Goal: Task Accomplishment & Management: Manage account settings

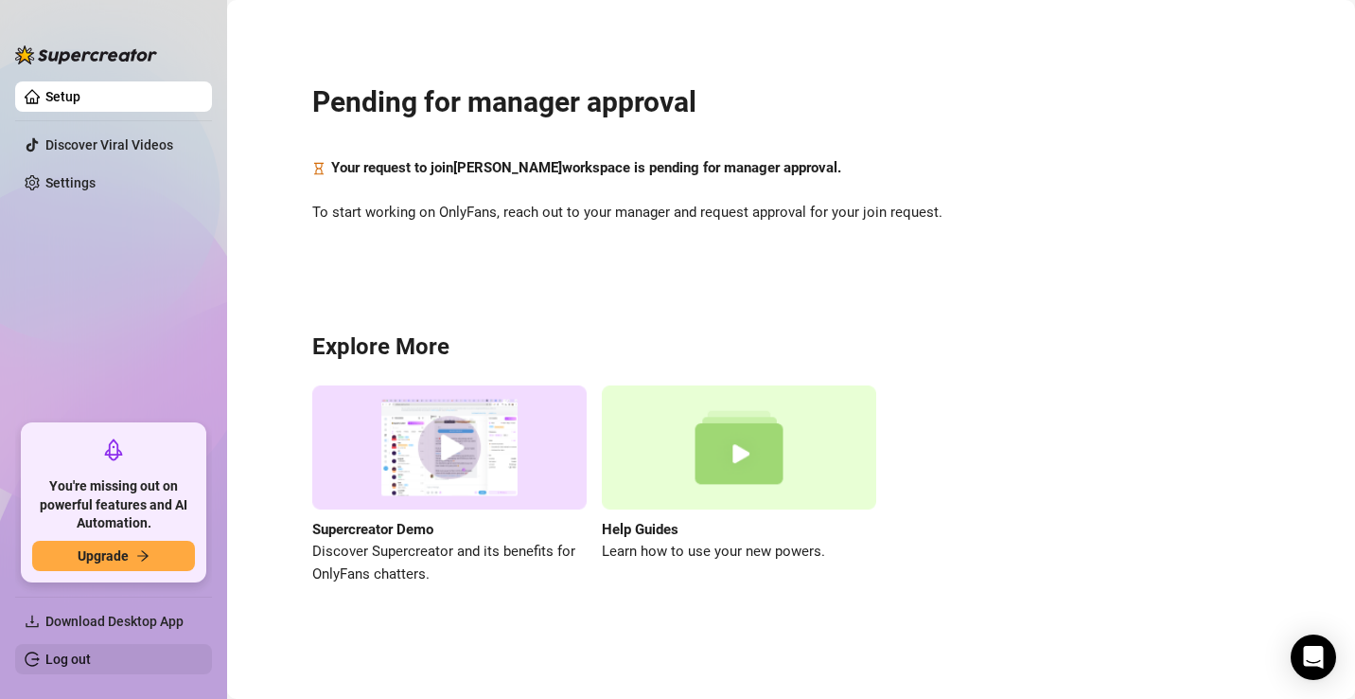
click at [74, 660] on link "Log out" at bounding box center [67, 658] width 45 height 15
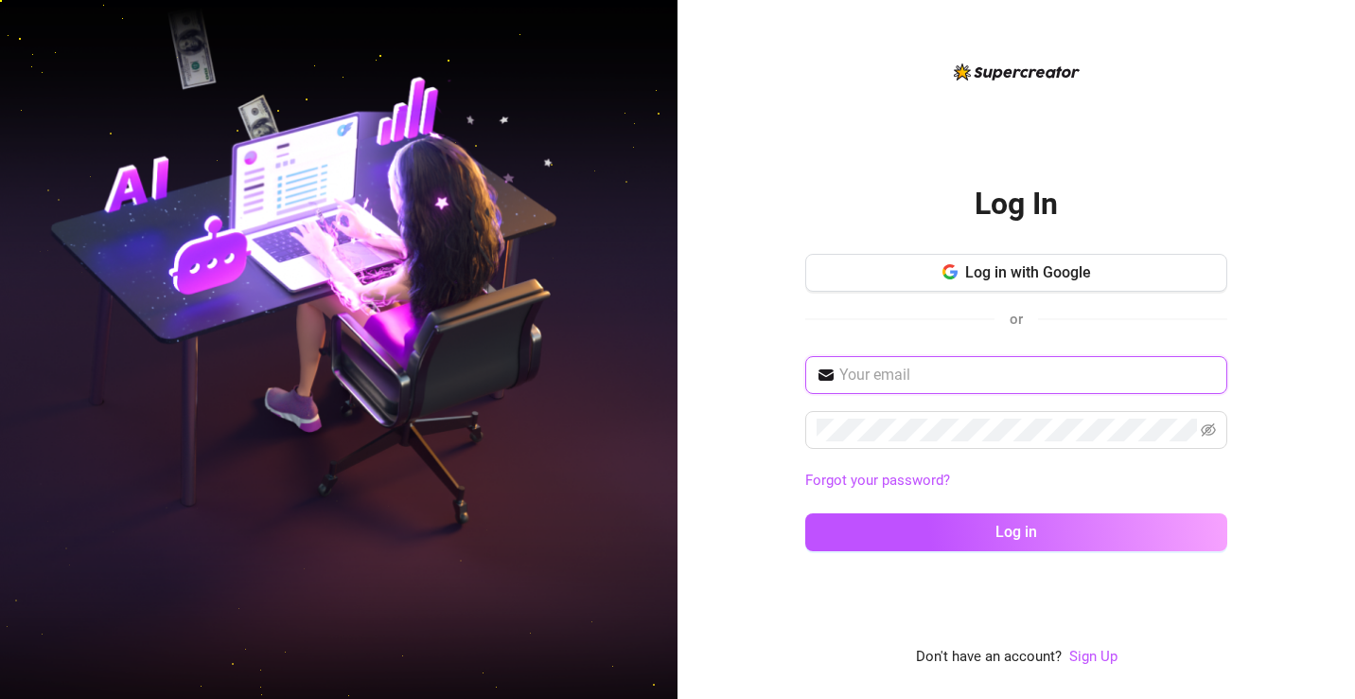
click at [906, 372] on input "text" at bounding box center [1028, 374] width 377 height 23
paste input "[EMAIL_ADDRESS][DOMAIN_NAME] SuperOF7728?!?"
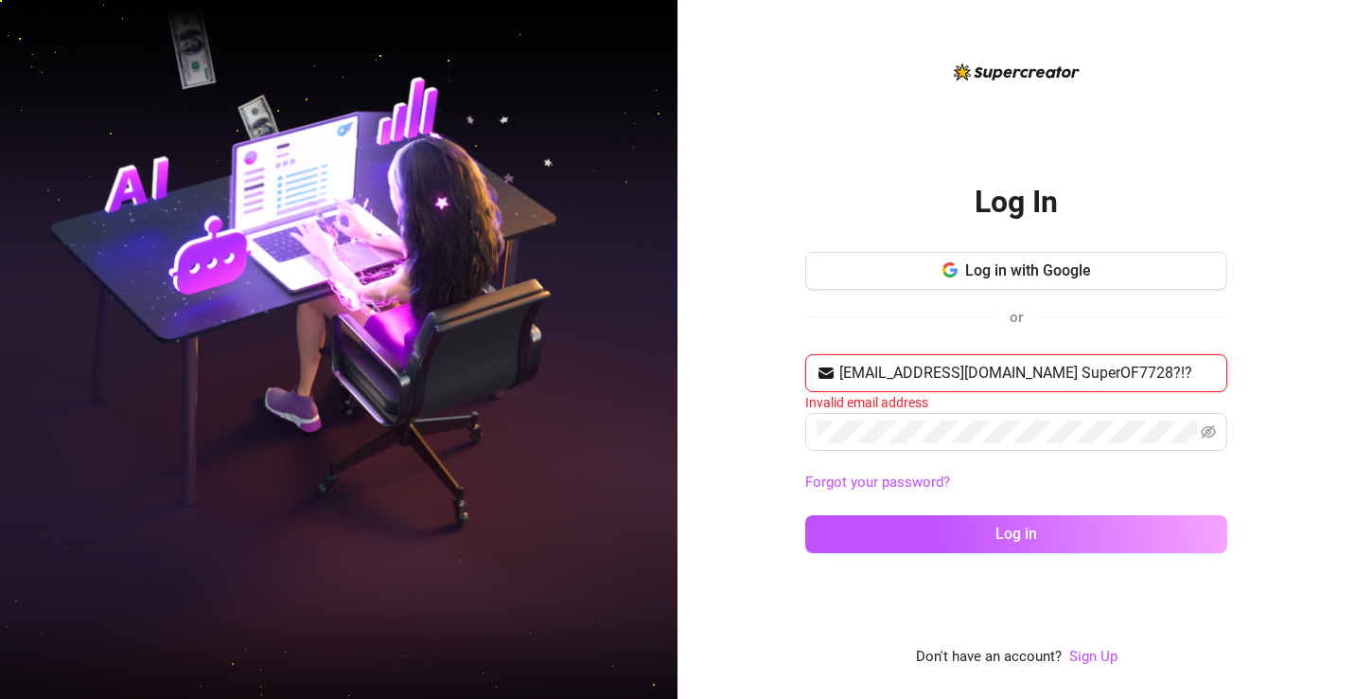
drag, startPoint x: 1022, startPoint y: 377, endPoint x: 1138, endPoint y: 376, distance: 115.5
click at [1138, 376] on input "[EMAIL_ADDRESS][DOMAIN_NAME] SuperOF7728?!?" at bounding box center [1028, 373] width 377 height 23
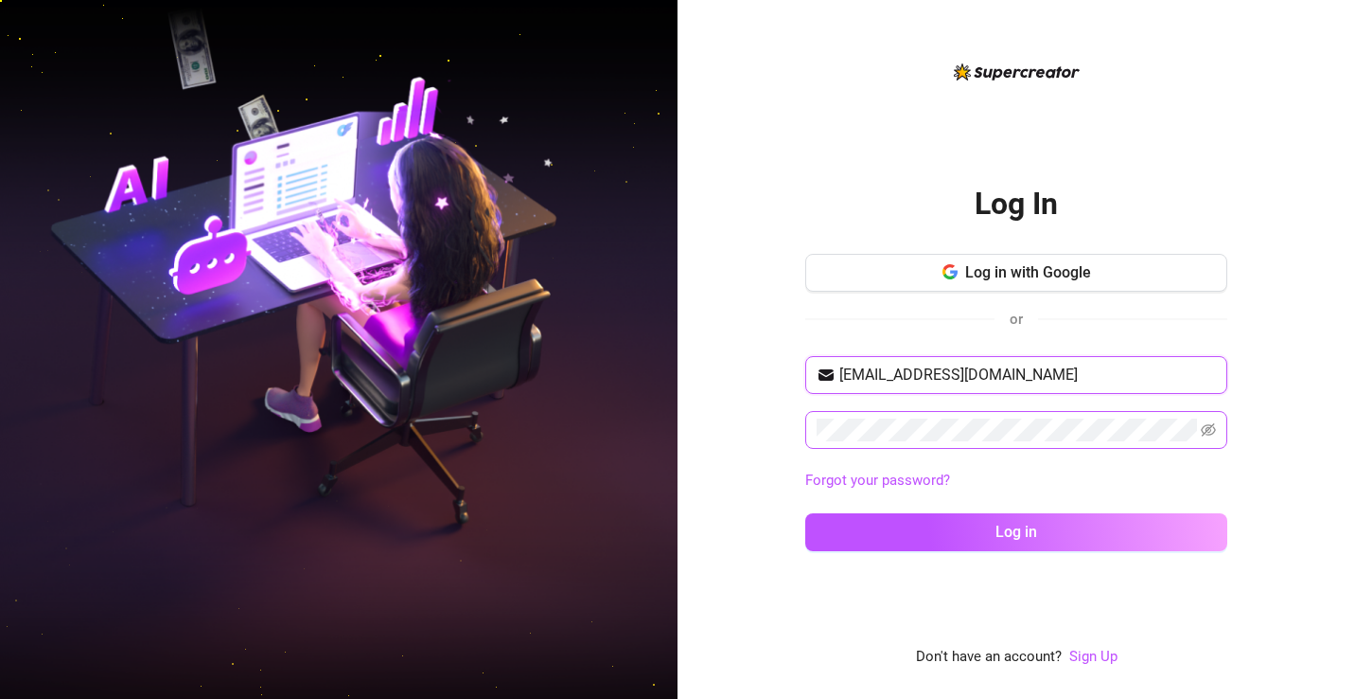
type input "[EMAIL_ADDRESS][DOMAIN_NAME]"
click at [806, 513] on button "Log in" at bounding box center [1017, 532] width 422 height 38
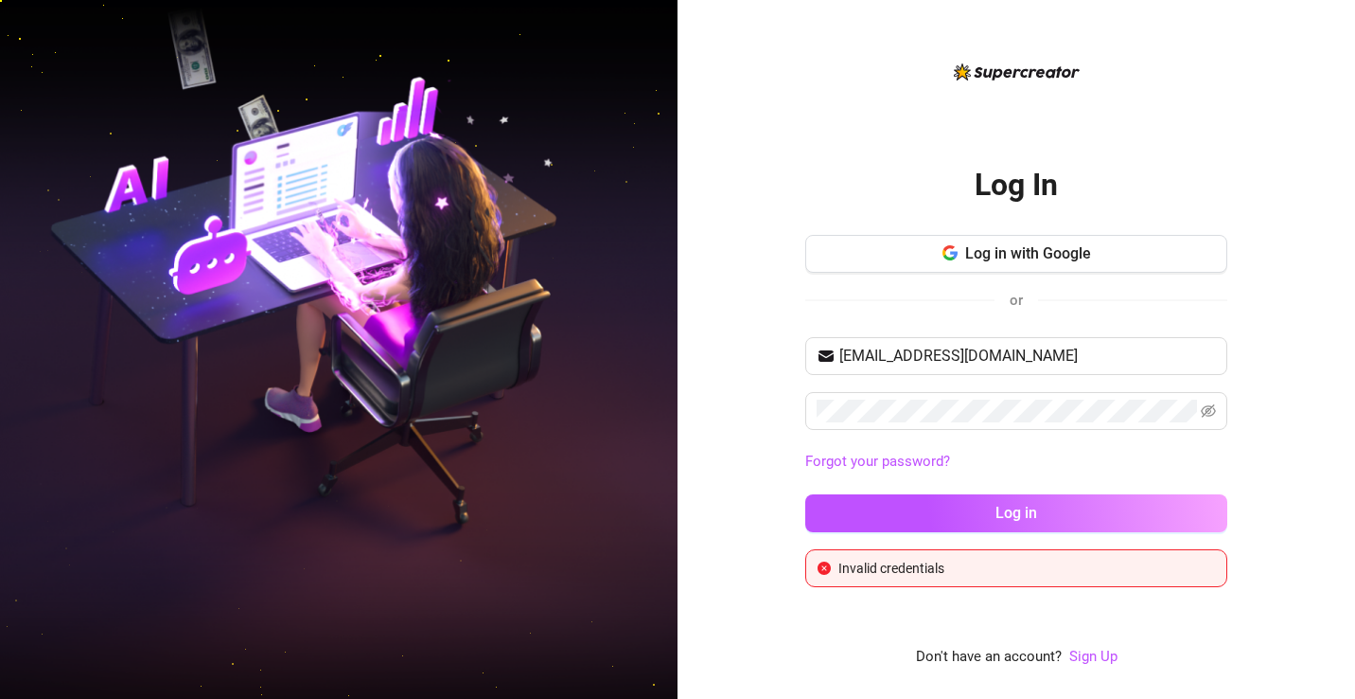
click at [770, 491] on div "Log In Log in with Google or [EMAIL_ADDRESS][DOMAIN_NAME] Forgot your password?…" at bounding box center [1017, 349] width 678 height 699
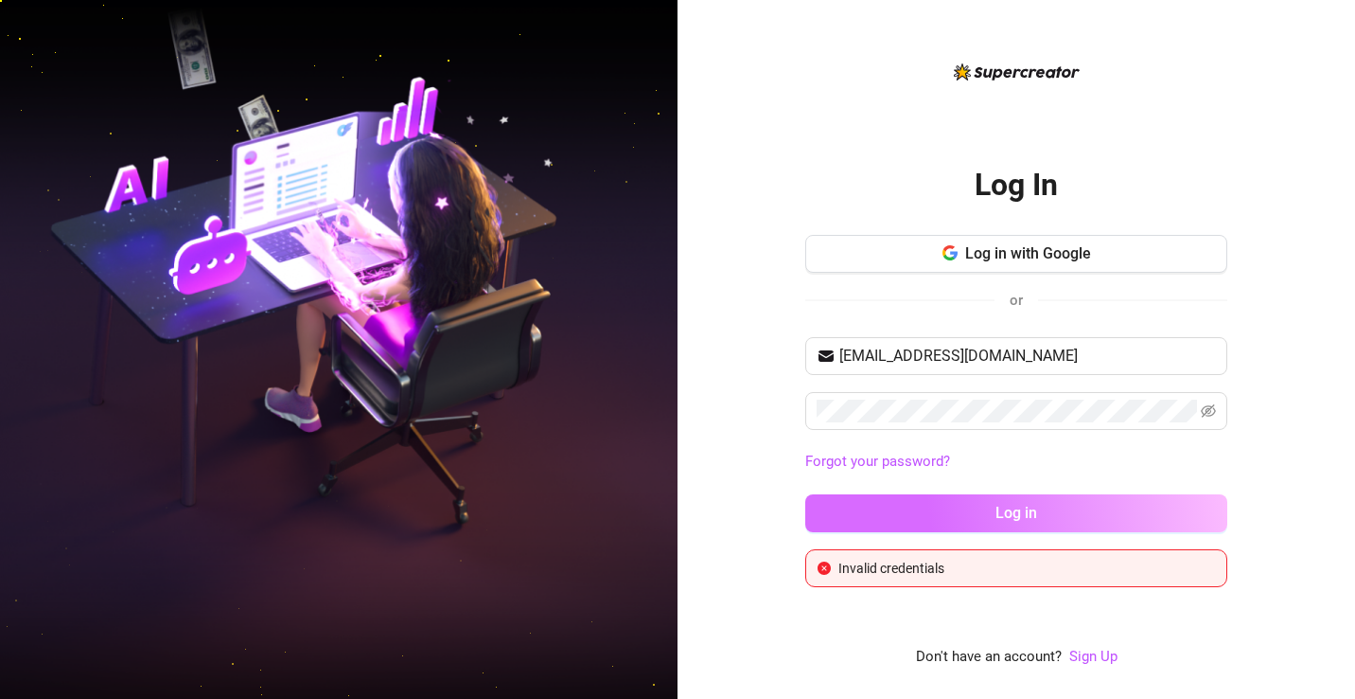
click at [1001, 519] on span "Log in" at bounding box center [1017, 513] width 42 height 18
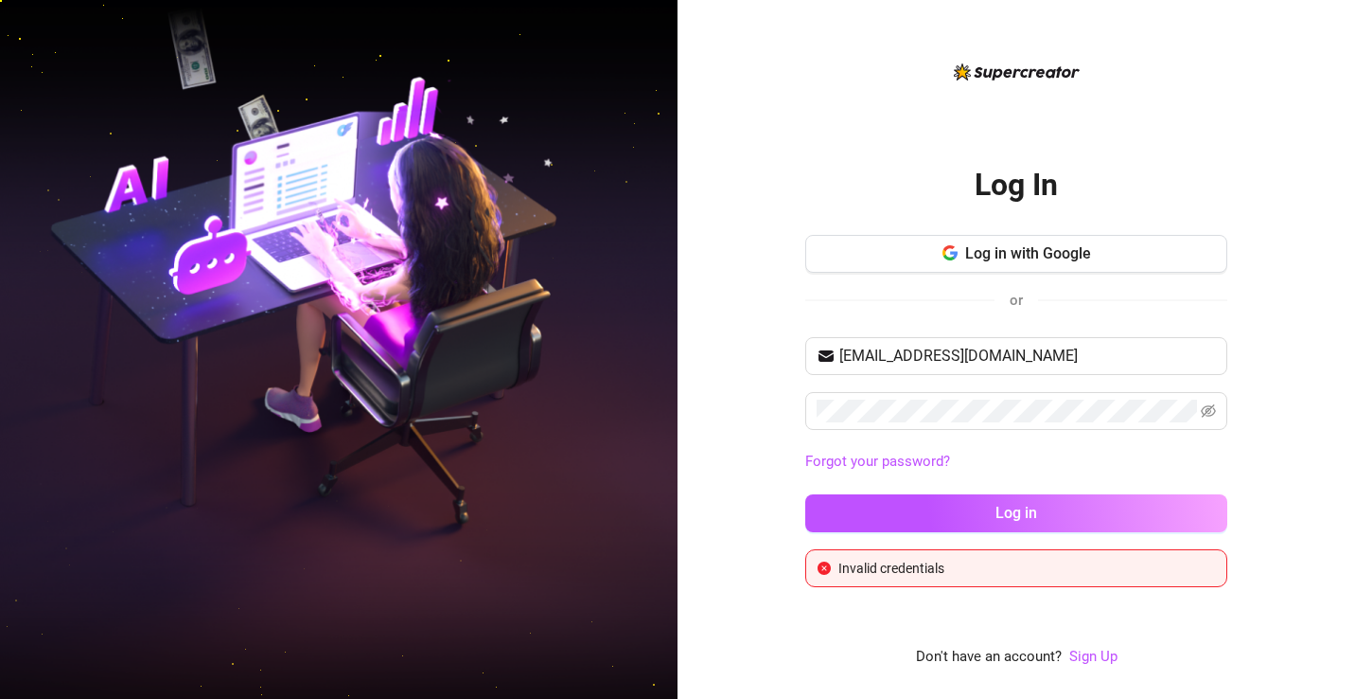
click at [1034, 471] on link "Forgot your password?" at bounding box center [1017, 462] width 422 height 23
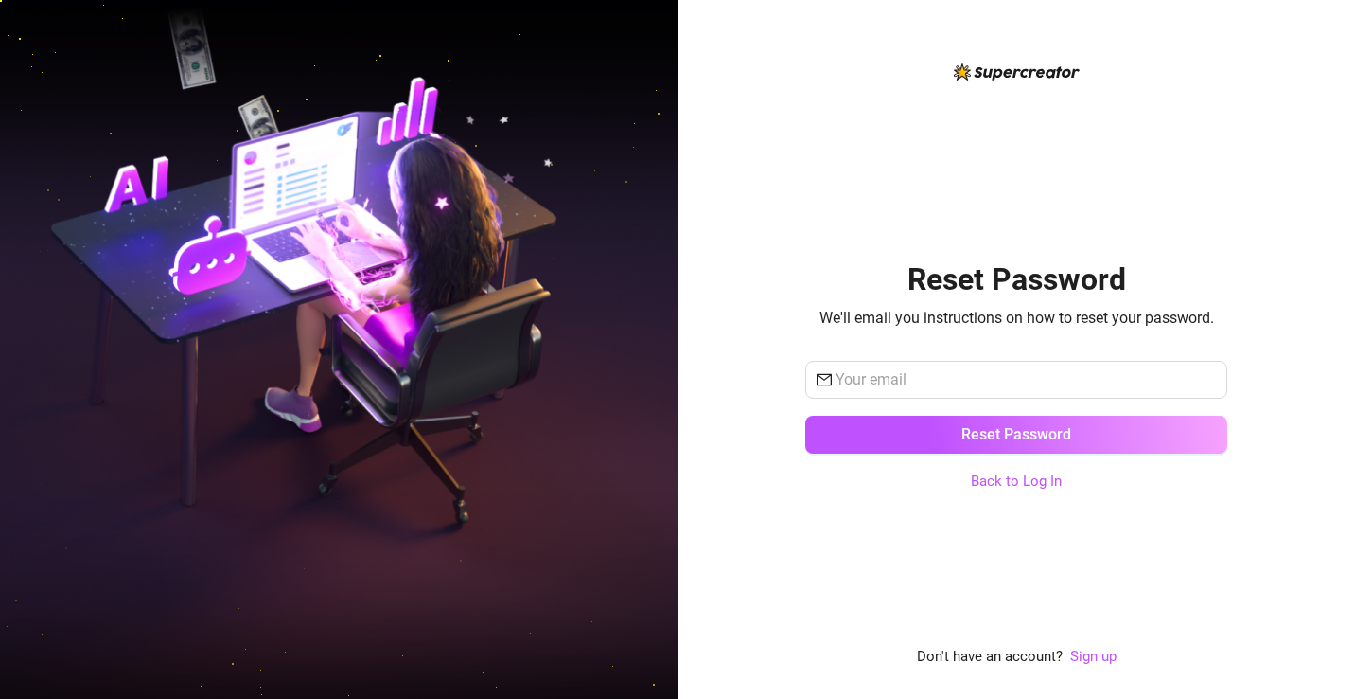
click at [1186, 104] on div "Reset Password We'll email you instructions on how to reset your password. Rese…" at bounding box center [1017, 365] width 422 height 608
